Goal: Information Seeking & Learning: Learn about a topic

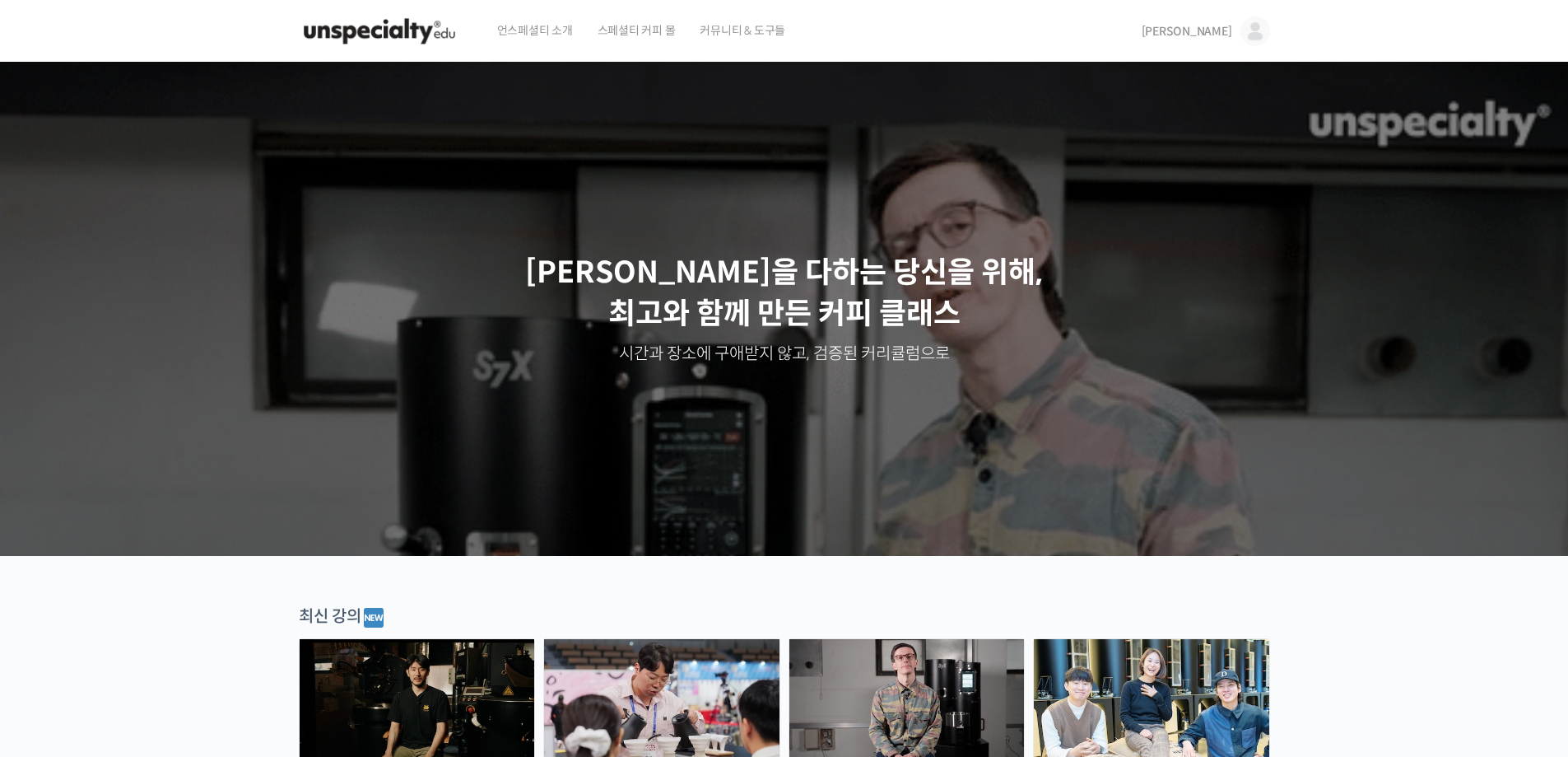
click at [1245, 27] on img at bounding box center [1255, 31] width 30 height 30
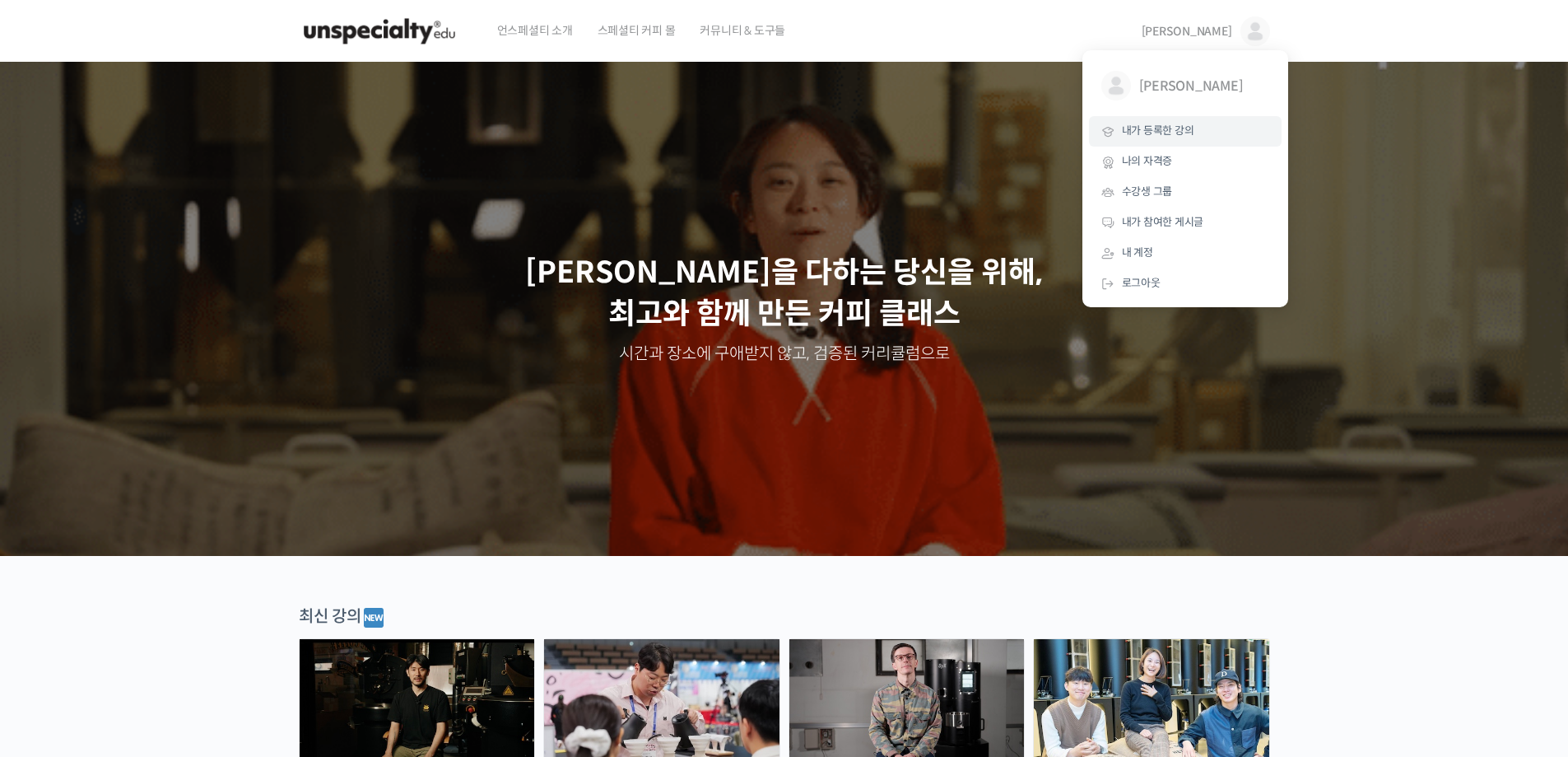
click at [1189, 131] on span "내가 등록한 강의" at bounding box center [1158, 130] width 72 height 14
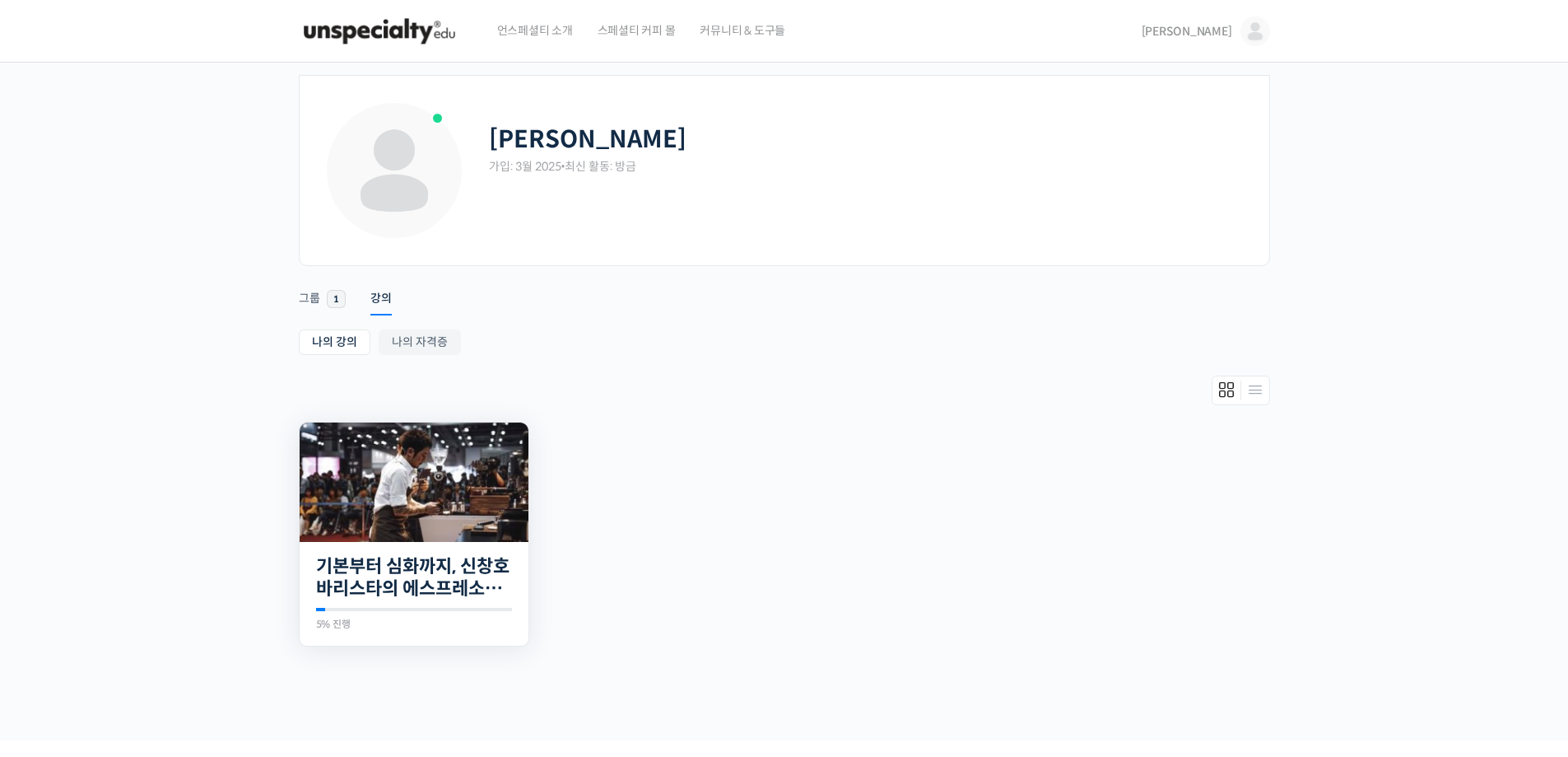
click at [475, 515] on img at bounding box center [414, 482] width 228 height 119
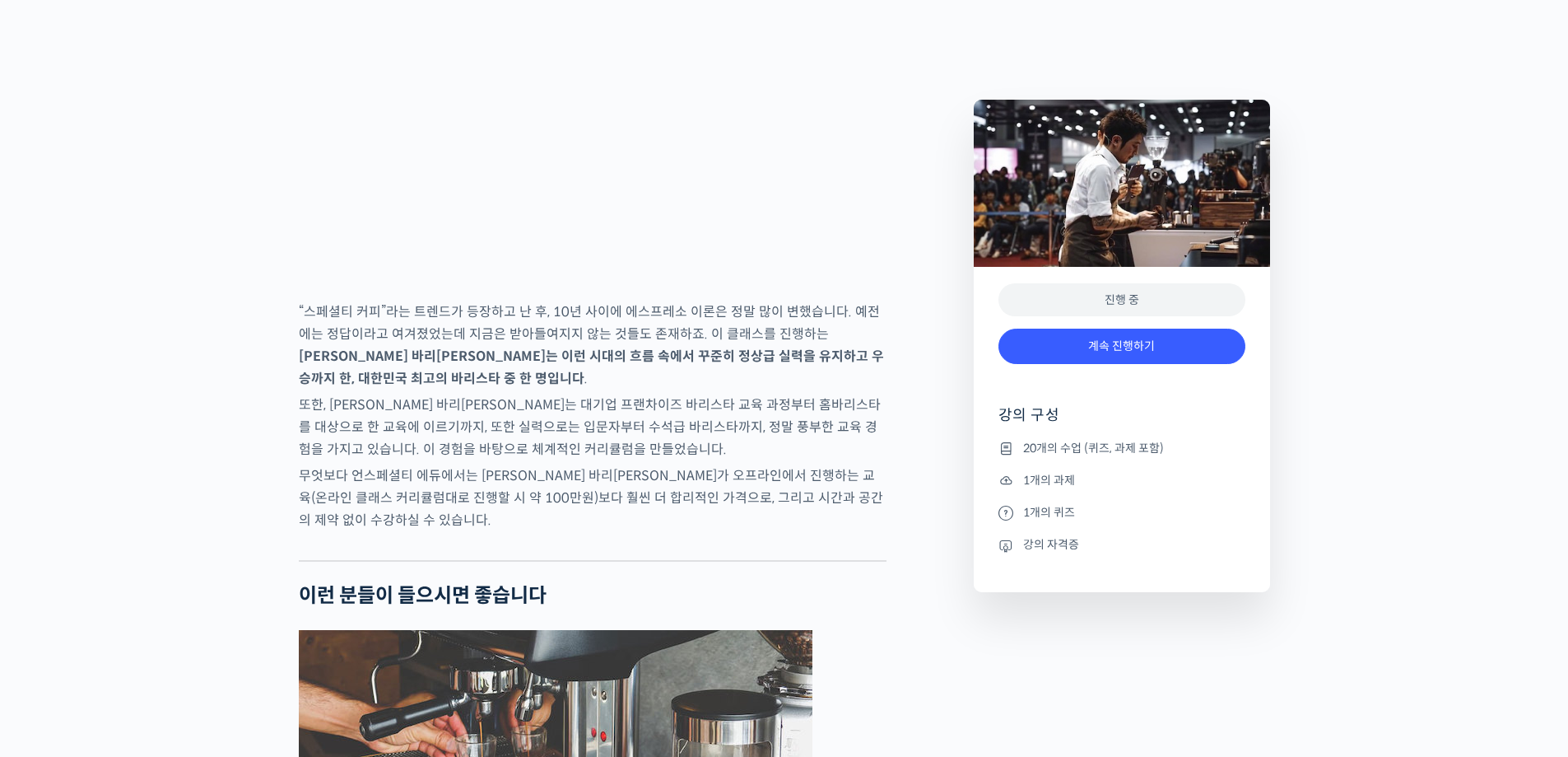
scroll to position [2389, 0]
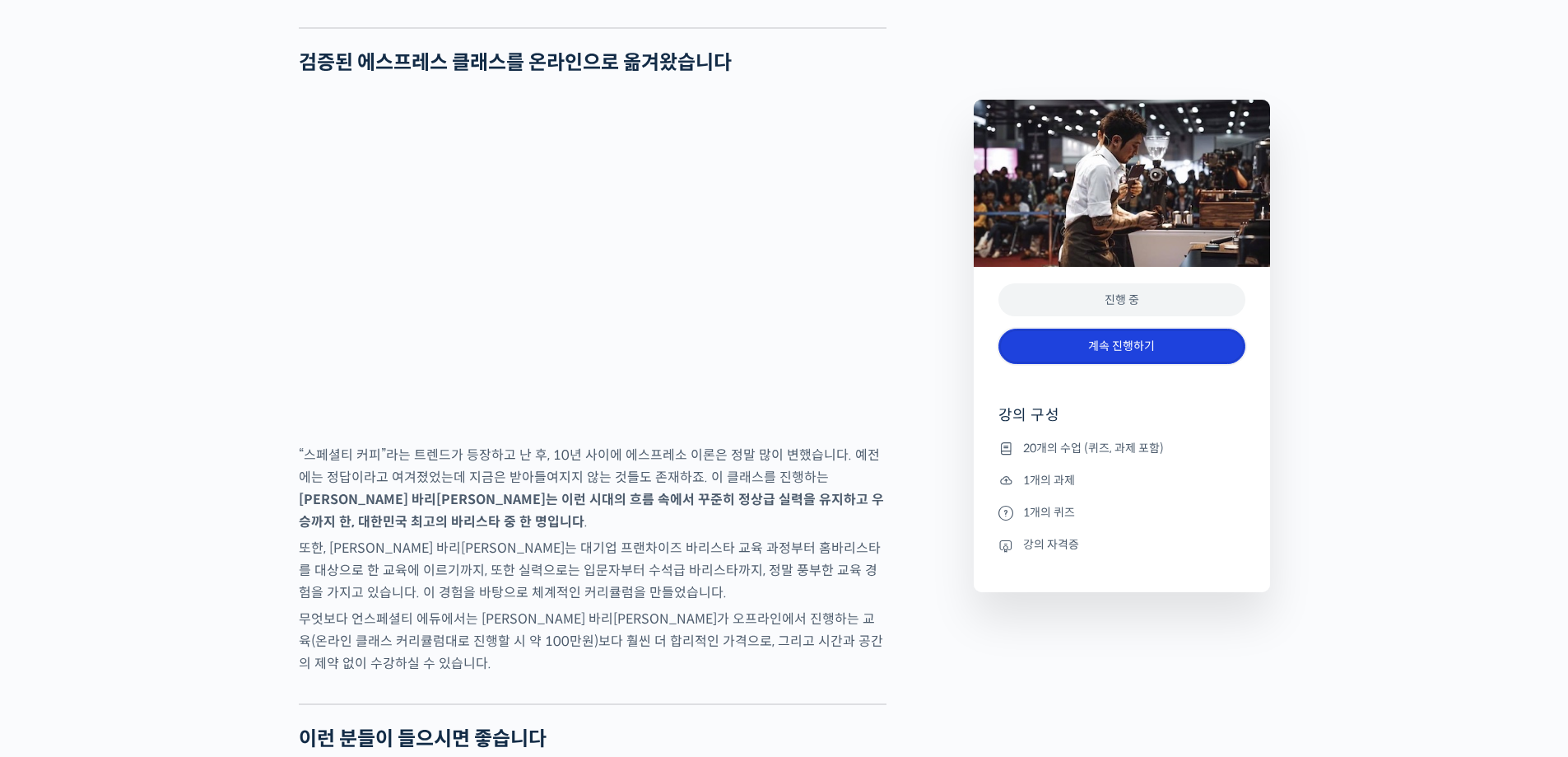
click at [1043, 351] on link "계속 진행하기" at bounding box center [1121, 346] width 247 height 35
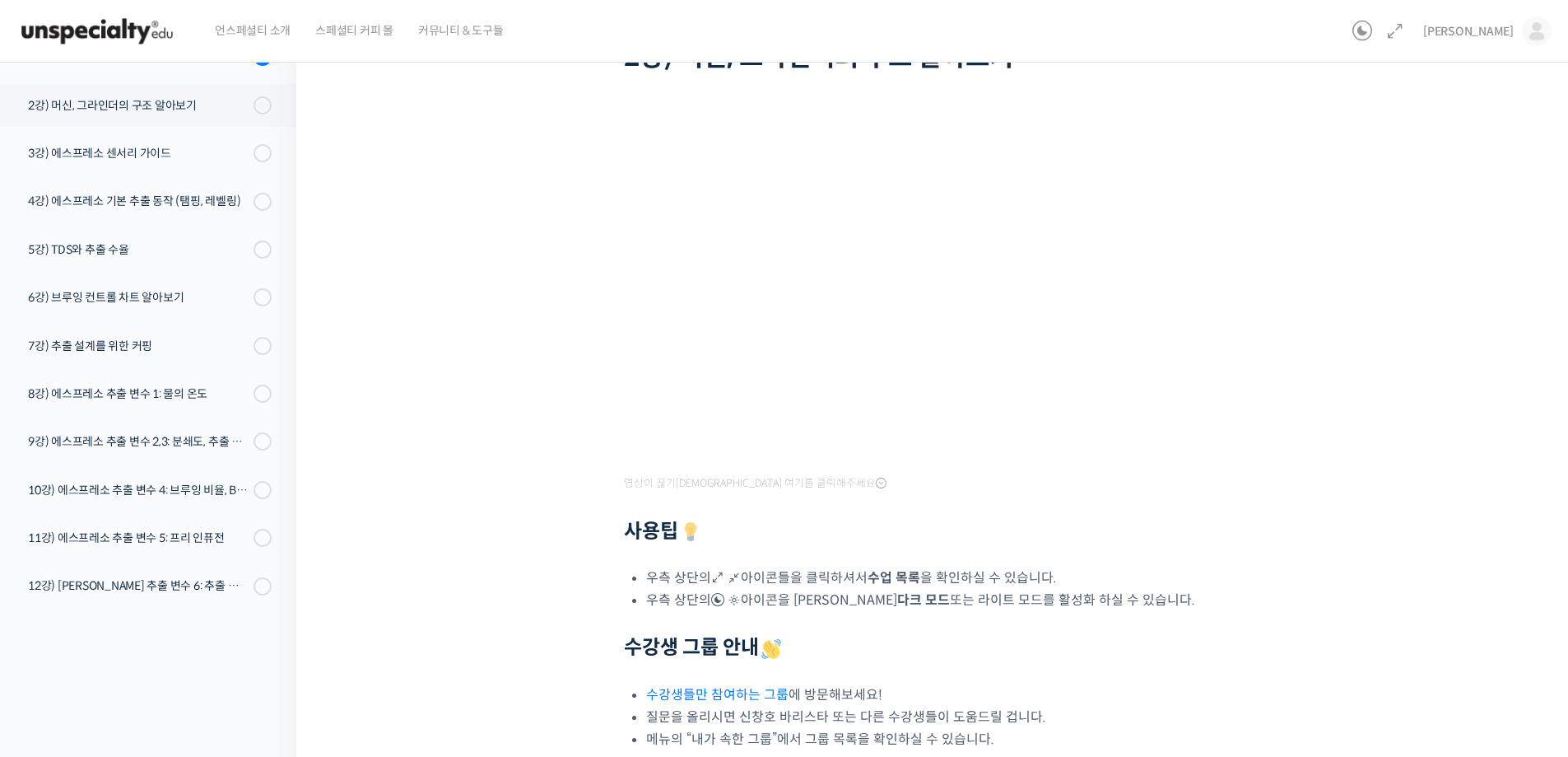
scroll to position [308, 0]
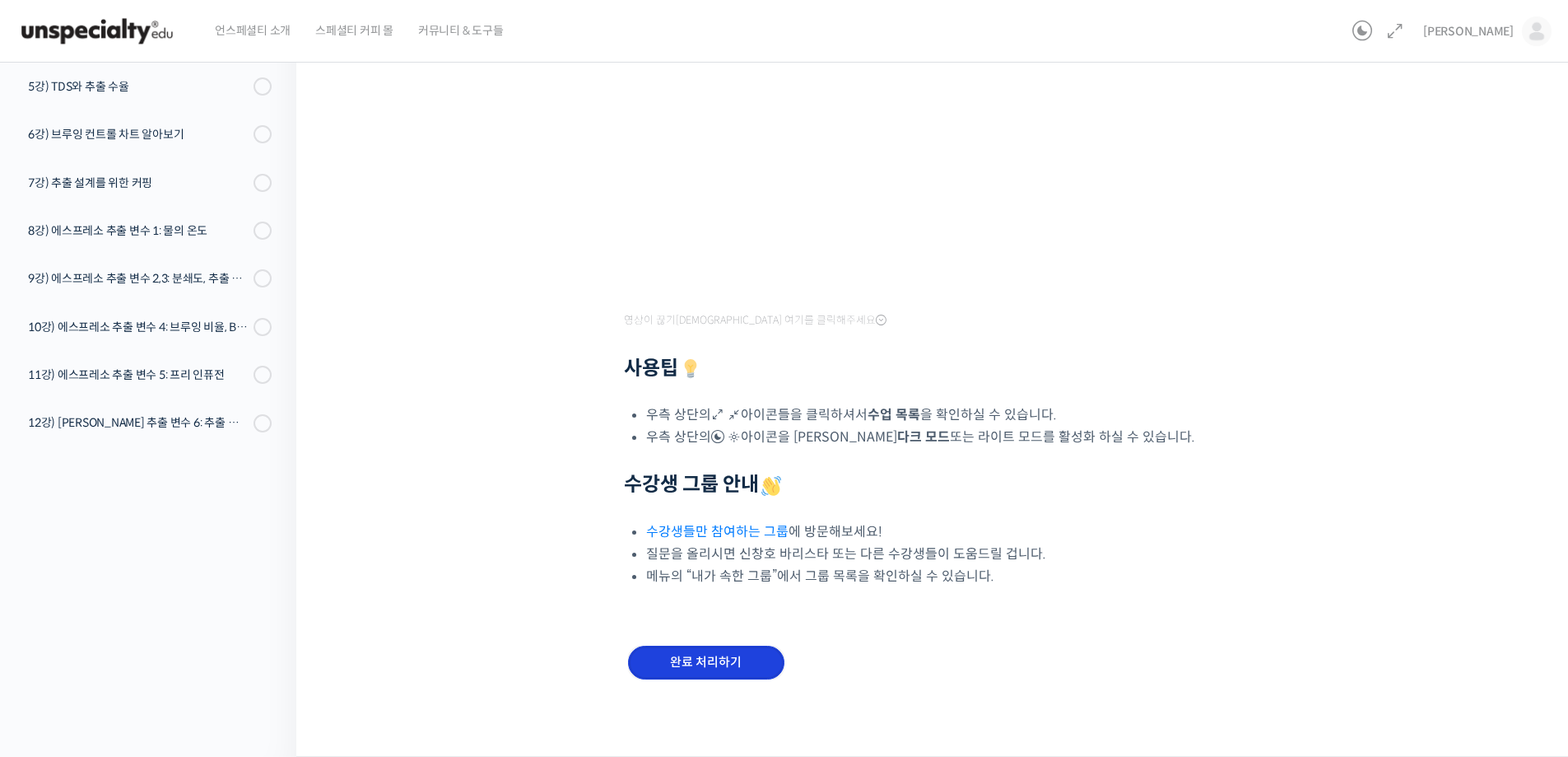
click at [685, 654] on input "완료 처리하기" at bounding box center [706, 663] width 156 height 33
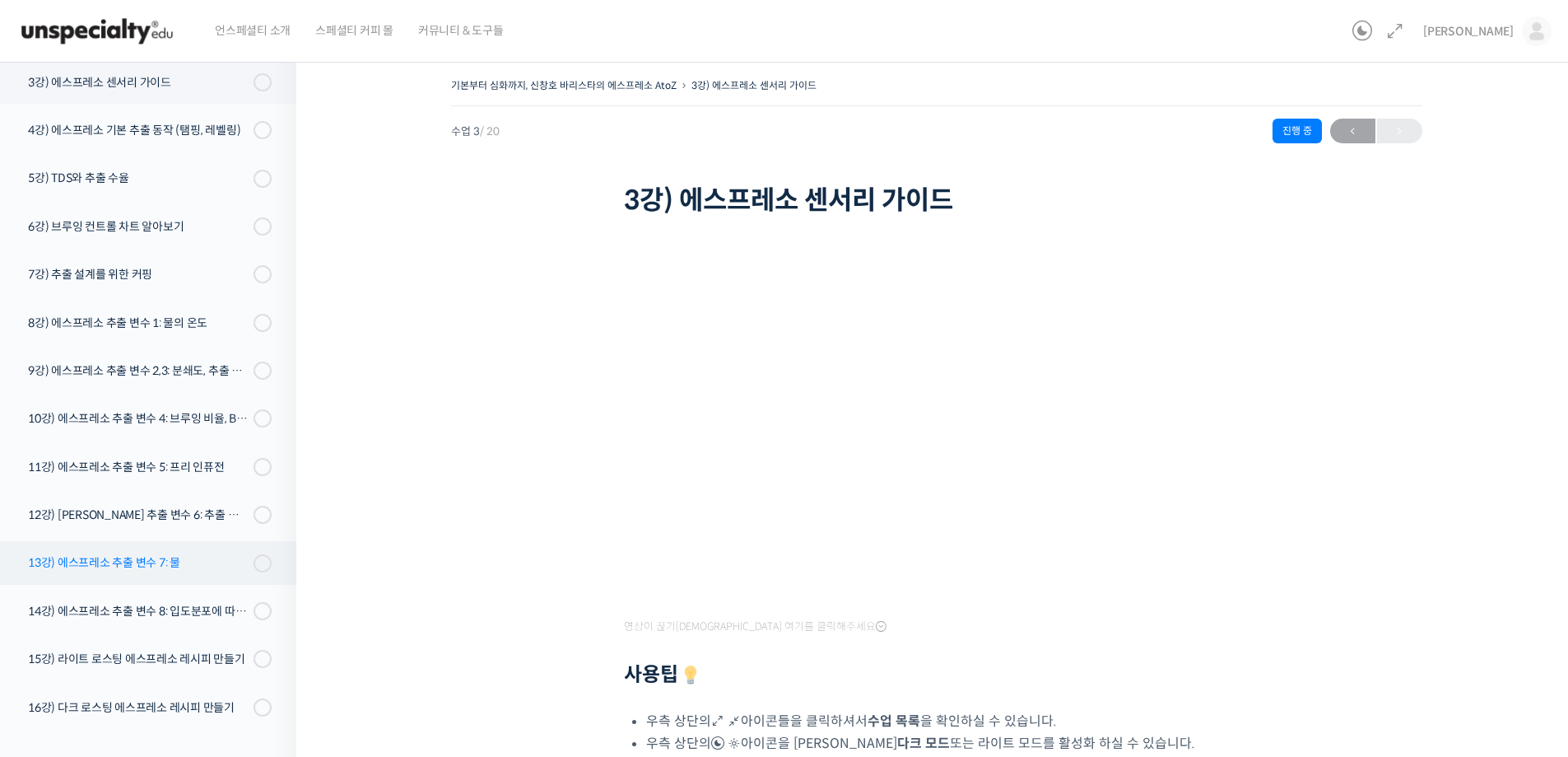
scroll to position [254, 0]
